Goal: Register for event/course

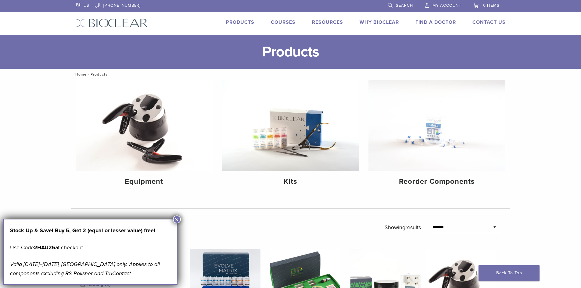
click at [280, 20] on link "Courses" at bounding box center [283, 22] width 25 height 6
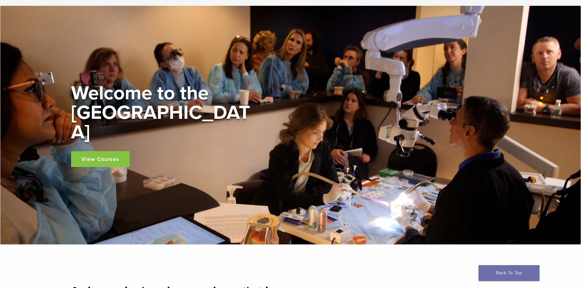
scroll to position [61, 0]
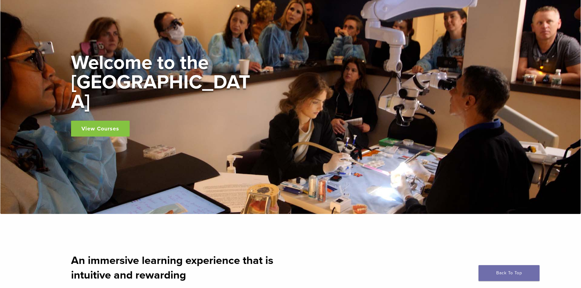
click at [115, 125] on link "View Courses" at bounding box center [100, 129] width 59 height 16
